Goal: Check status: Check status

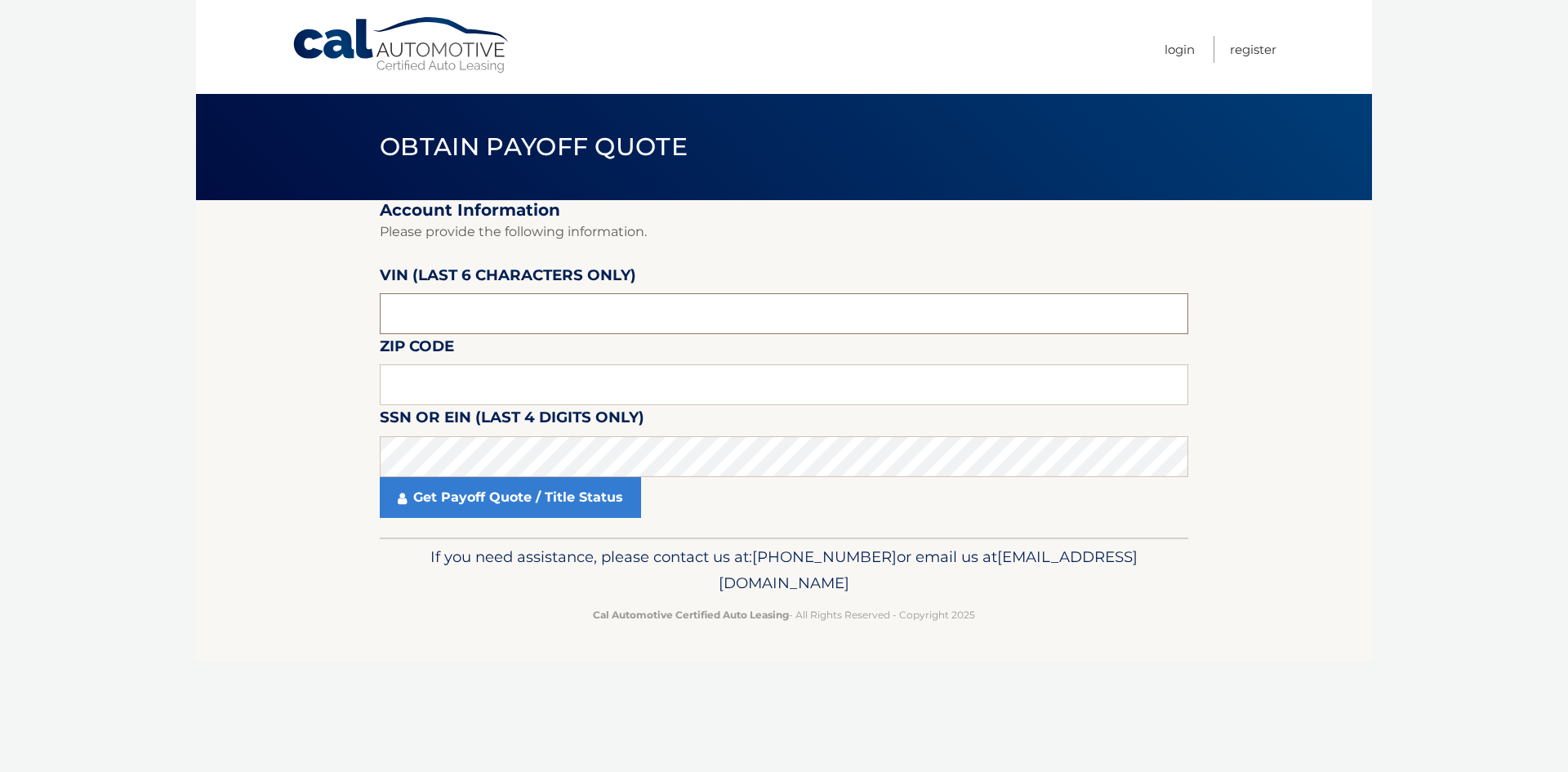
click at [489, 324] on input "text" at bounding box center [784, 313] width 808 height 41
type input "026983"
click at [456, 384] on input "text" at bounding box center [784, 385] width 808 height 41
click at [486, 386] on input "text" at bounding box center [784, 385] width 808 height 41
type input "10308"
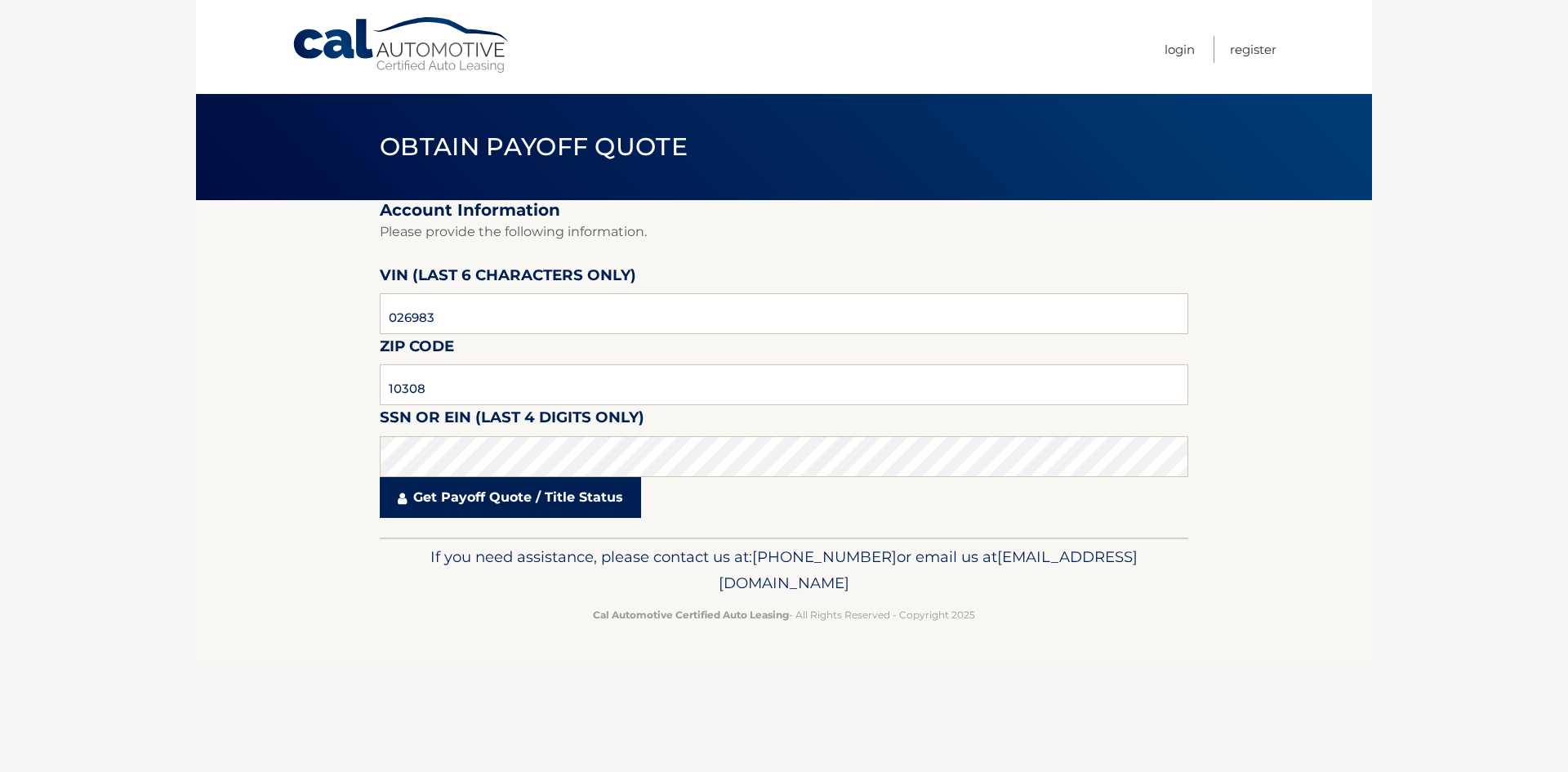
click at [486, 516] on link "Get Payoff Quote / Title Status" at bounding box center [510, 498] width 261 height 41
click at [488, 504] on link "Get Payoff Quote / Title Status" at bounding box center [510, 498] width 261 height 41
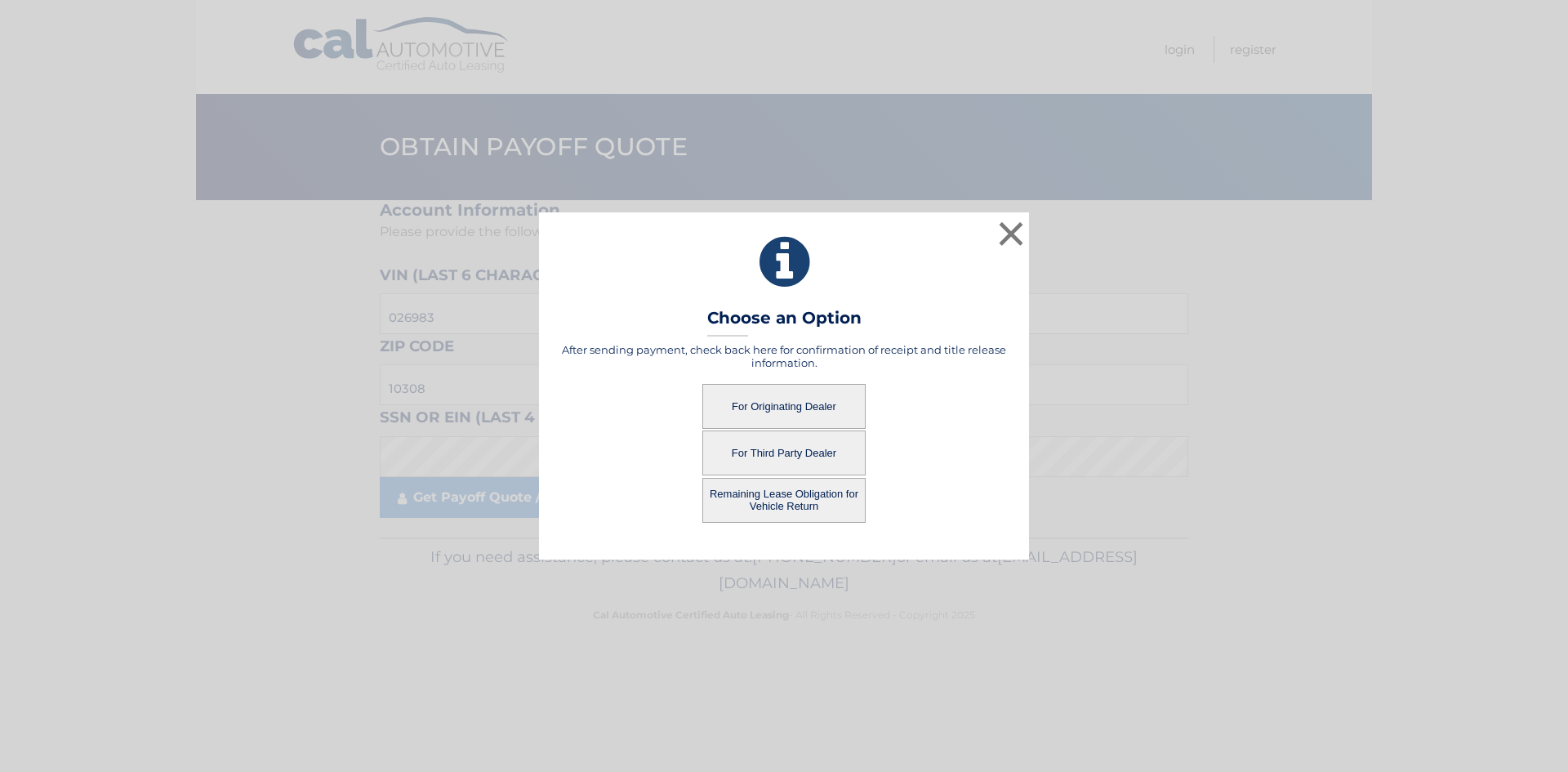
click at [741, 412] on button "For Originating Dealer" at bounding box center [784, 406] width 163 height 45
click at [800, 404] on button "For Originating Dealer" at bounding box center [784, 406] width 163 height 45
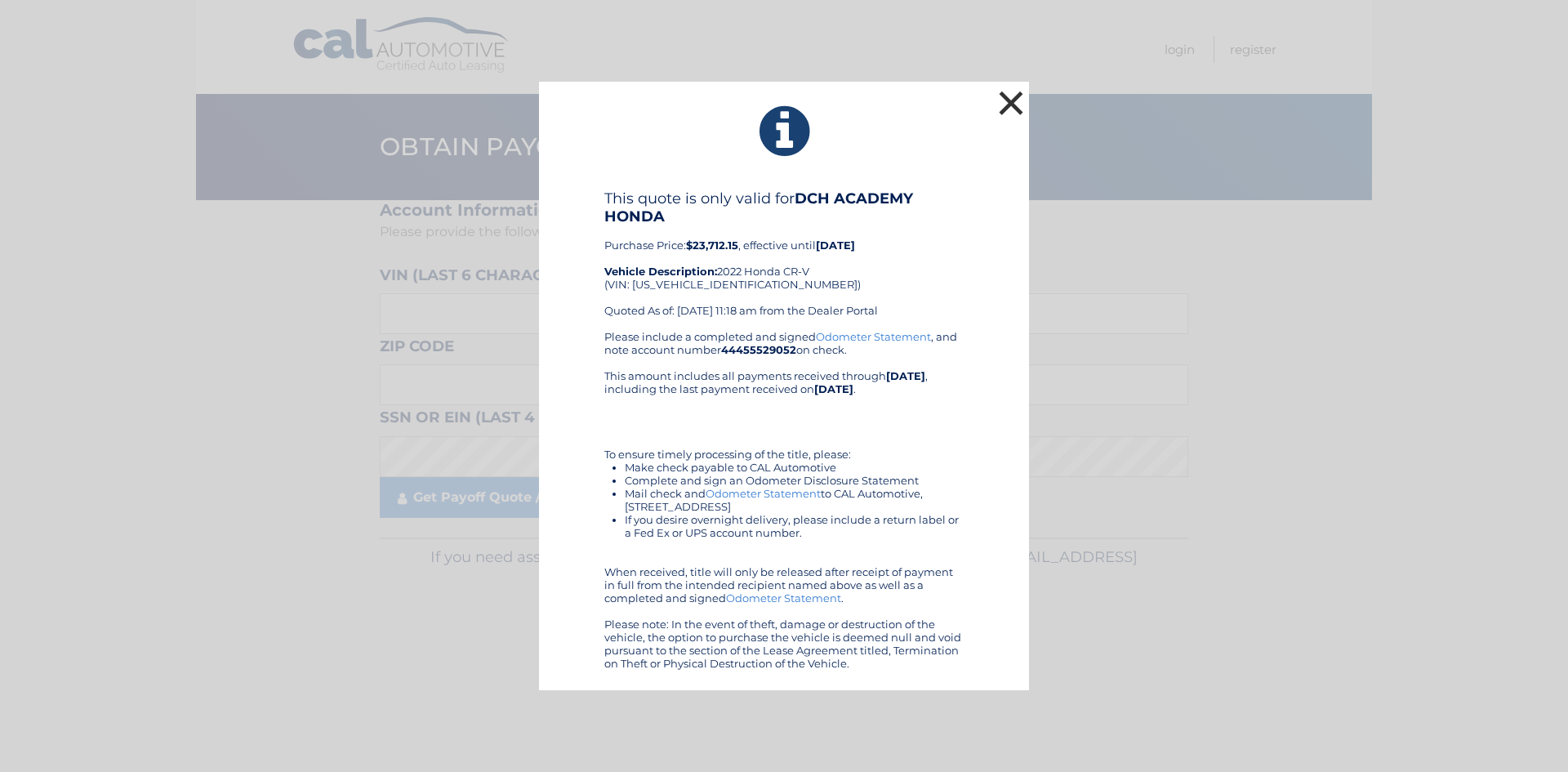
click at [1008, 103] on button "×" at bounding box center [1011, 103] width 32 height 32
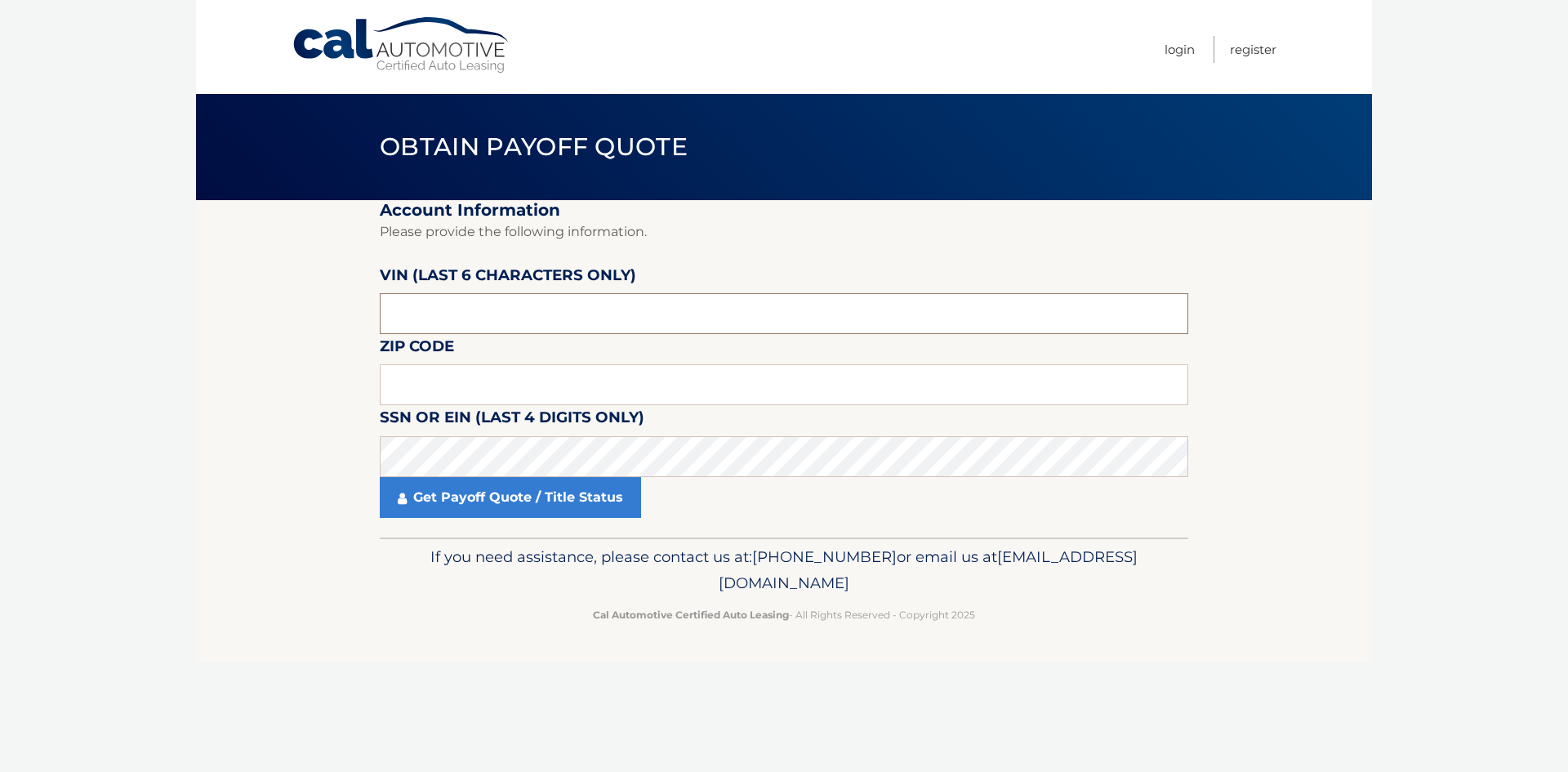
click at [489, 330] on input "text" at bounding box center [784, 313] width 808 height 41
click at [413, 319] on input "text" at bounding box center [784, 313] width 808 height 41
